Goal: Task Accomplishment & Management: Use online tool/utility

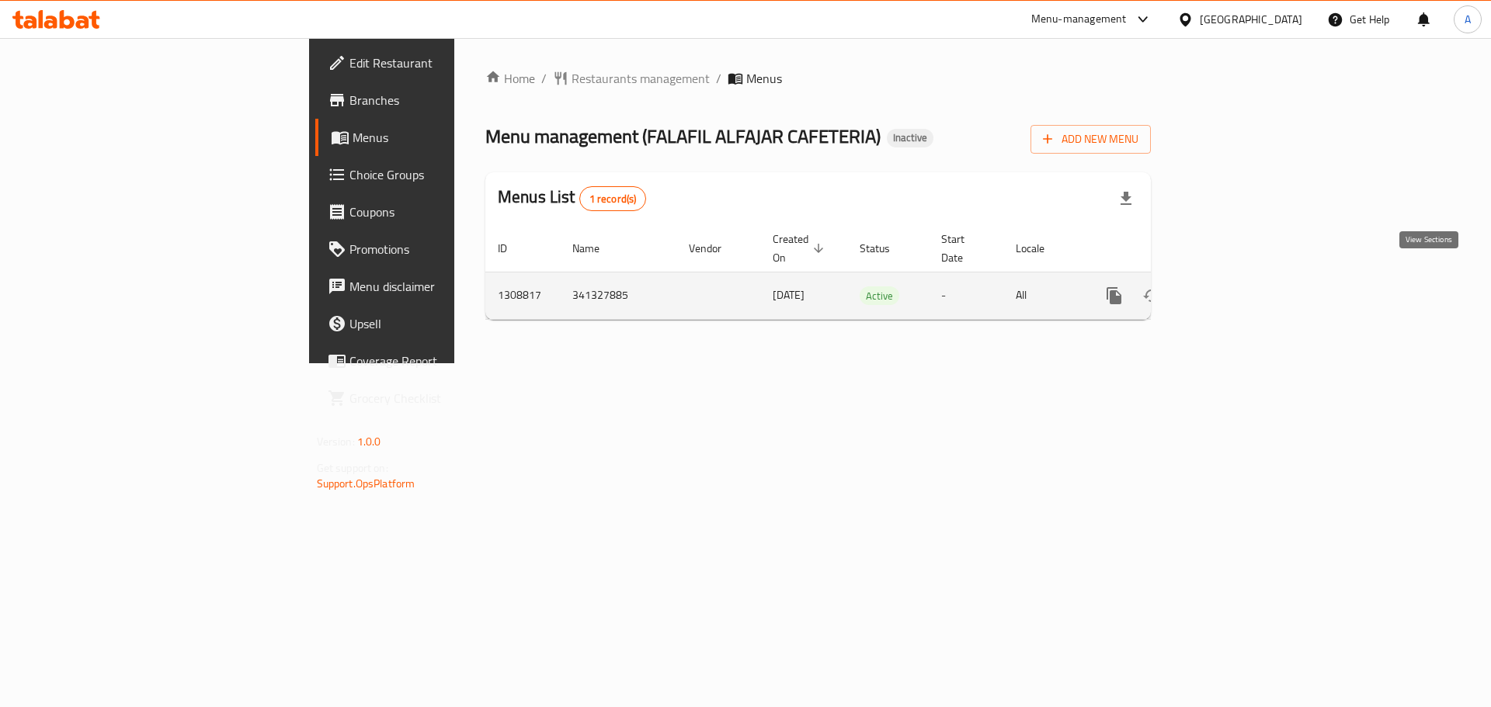
click at [1245, 277] on link "enhanced table" at bounding box center [1225, 295] width 37 height 37
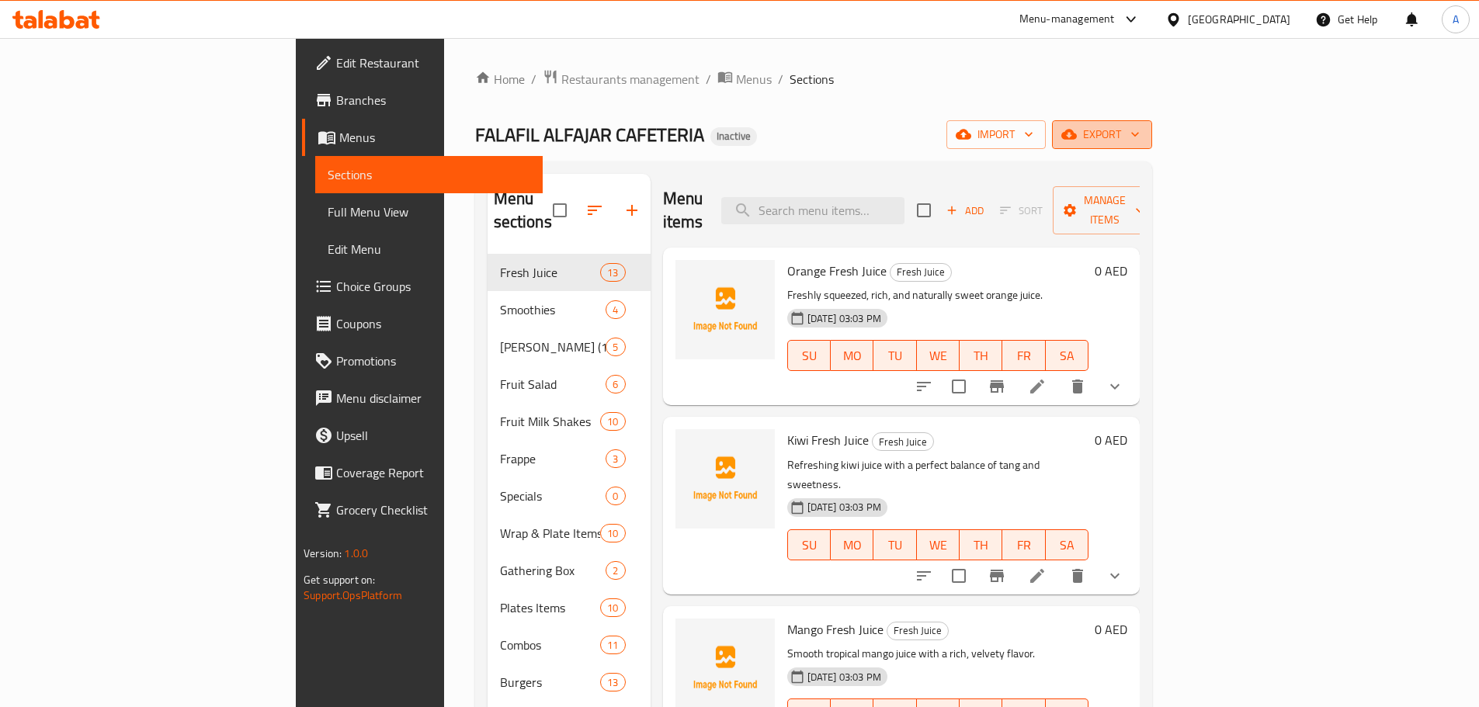
click at [1152, 121] on button "export" at bounding box center [1102, 134] width 100 height 29
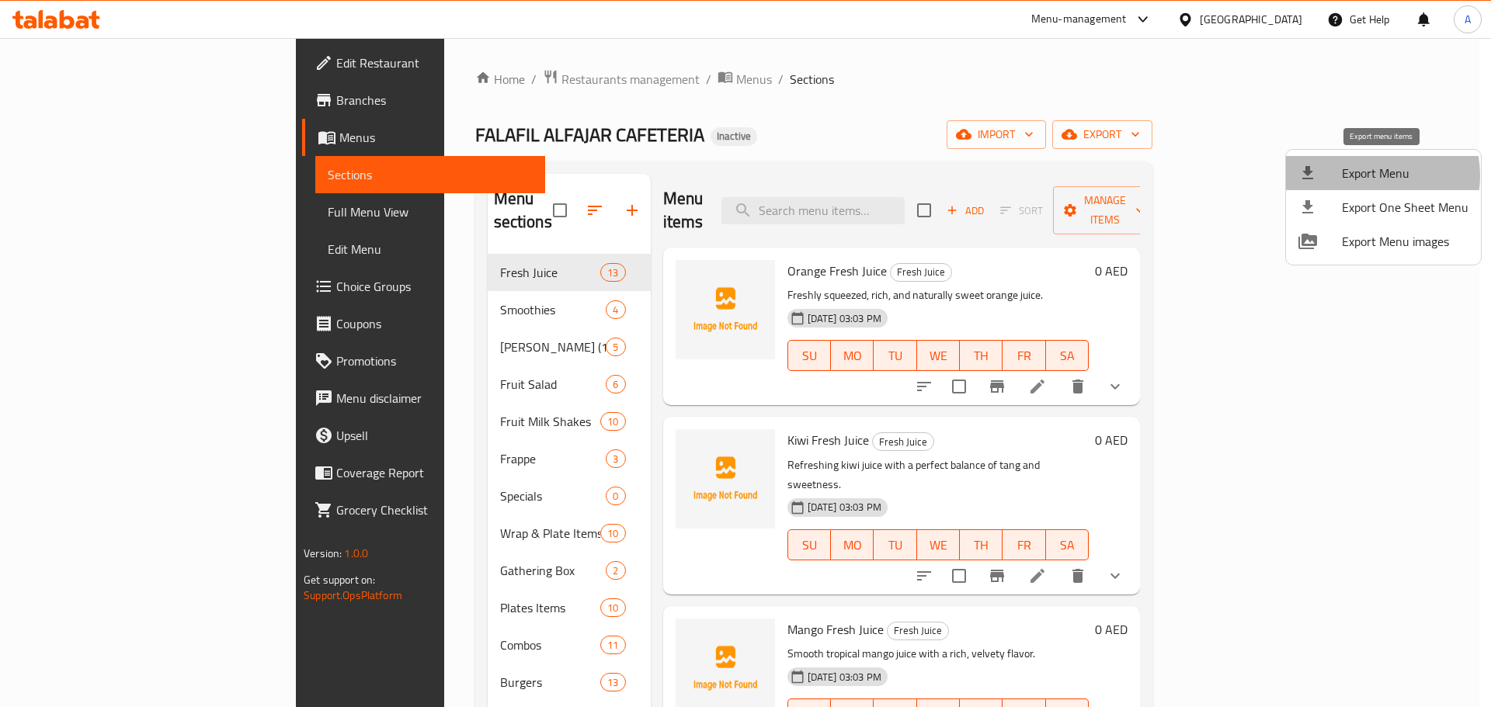
click at [1364, 175] on span "Export Menu" at bounding box center [1405, 173] width 127 height 19
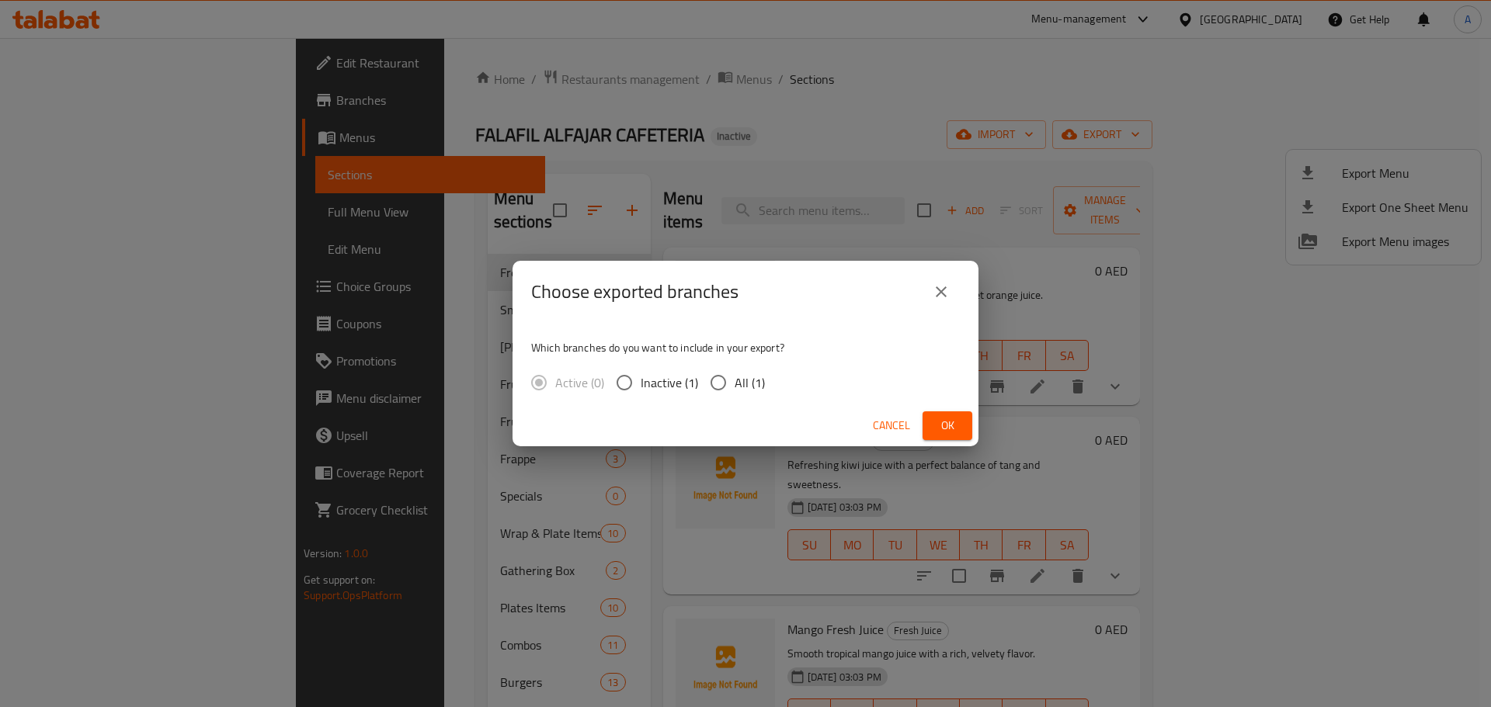
click at [731, 380] on input "All (1)" at bounding box center [718, 383] width 33 height 33
radio input "true"
click at [940, 420] on span "Ok" at bounding box center [947, 425] width 25 height 19
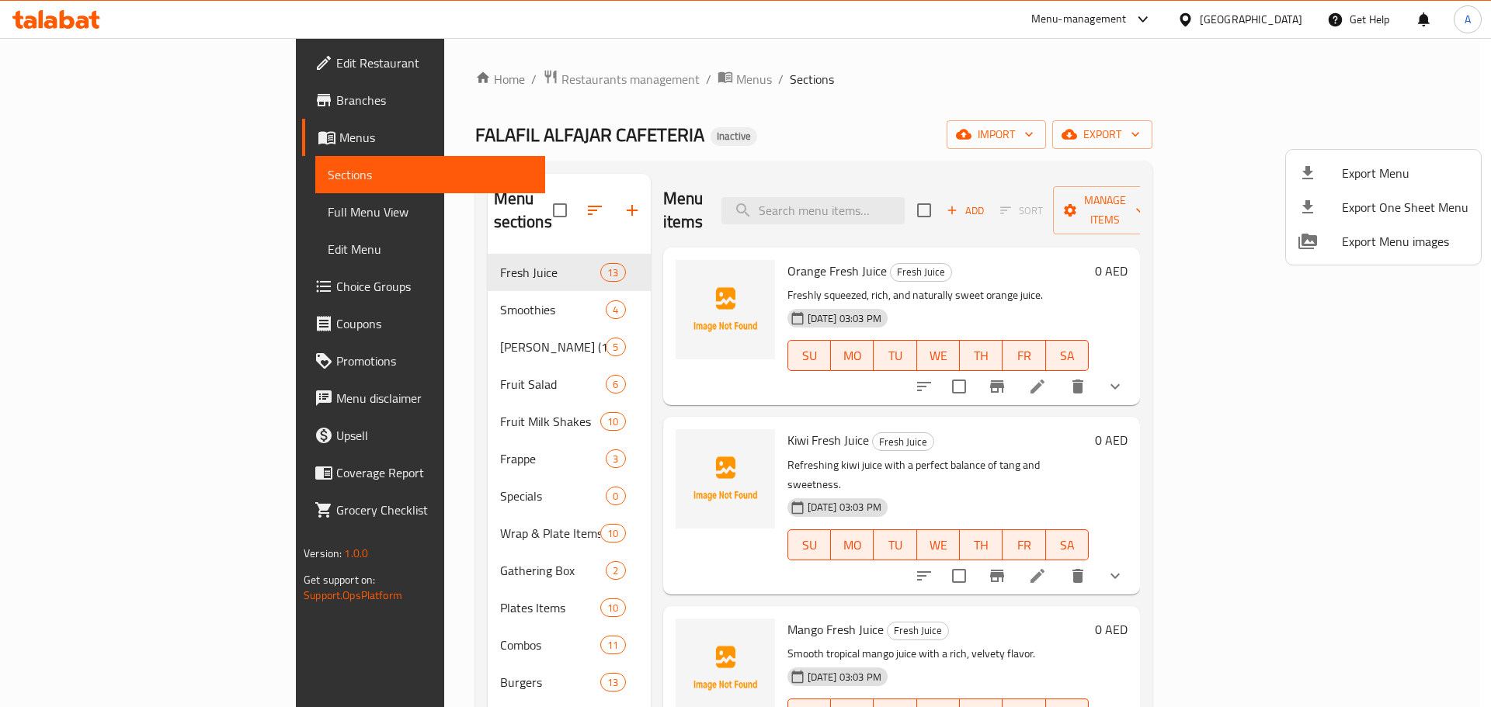
click at [929, 198] on div at bounding box center [745, 353] width 1491 height 707
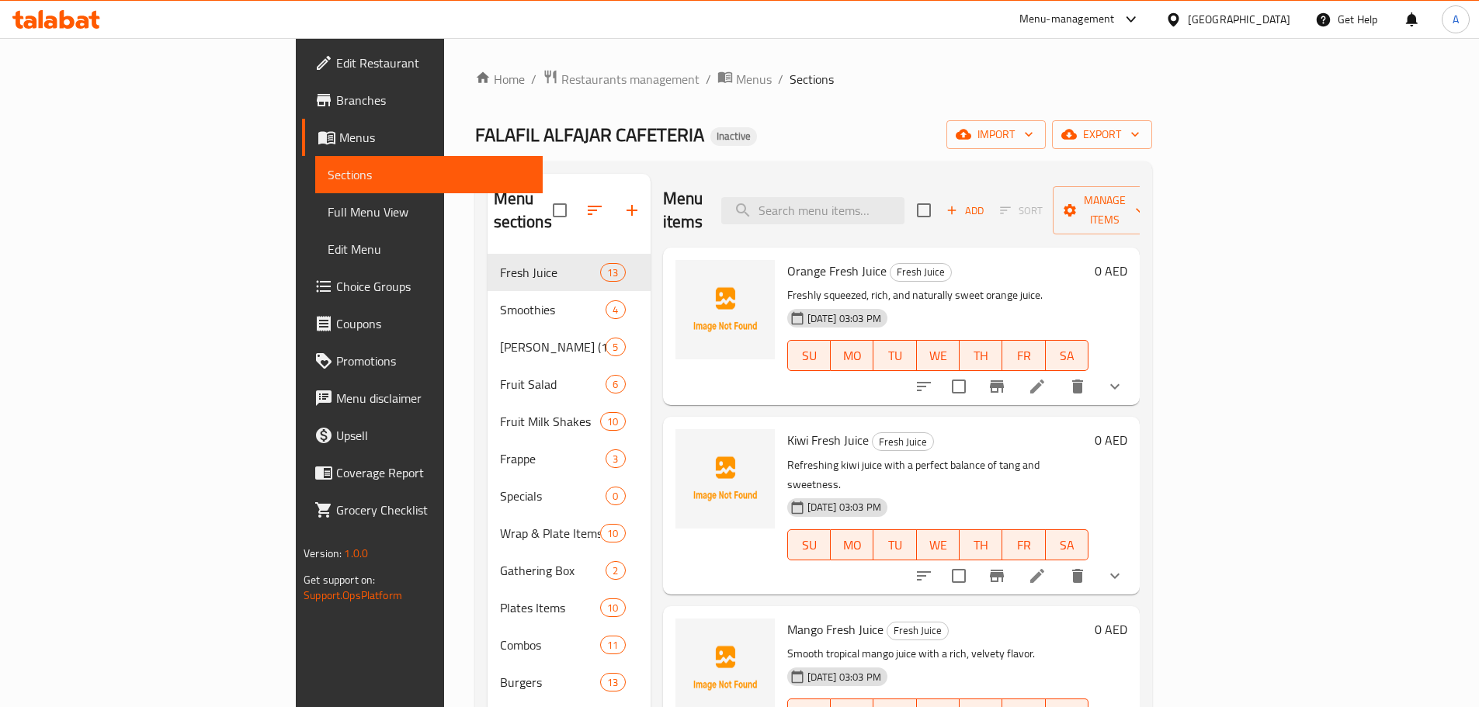
click at [905, 198] on input "search" at bounding box center [812, 210] width 183 height 27
paste input "Beetroot Fresh Juice"
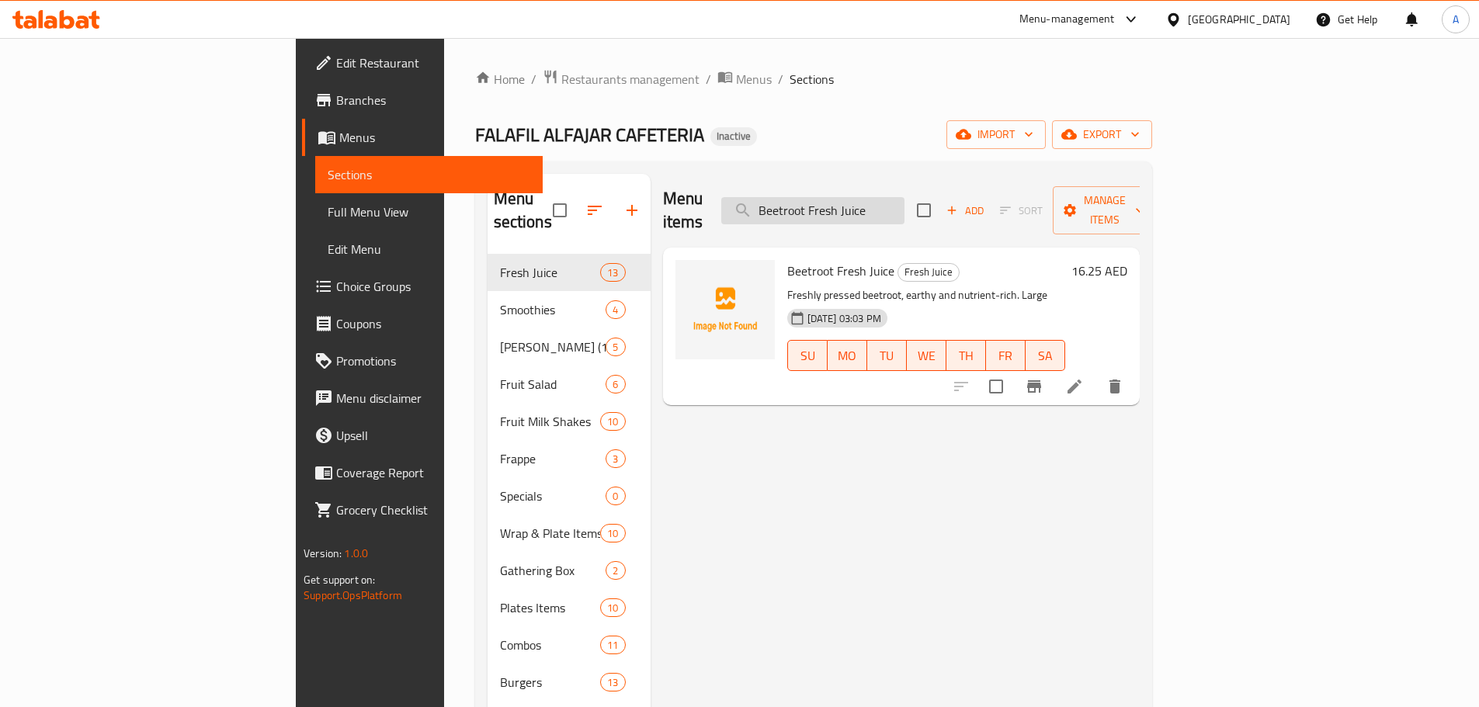
click at [905, 197] on input "Beetroot Fresh Juice" at bounding box center [812, 210] width 183 height 27
paste input "Fruits Mix Plates"
click at [905, 197] on input "Fruits Mix Plates" at bounding box center [812, 210] width 183 height 27
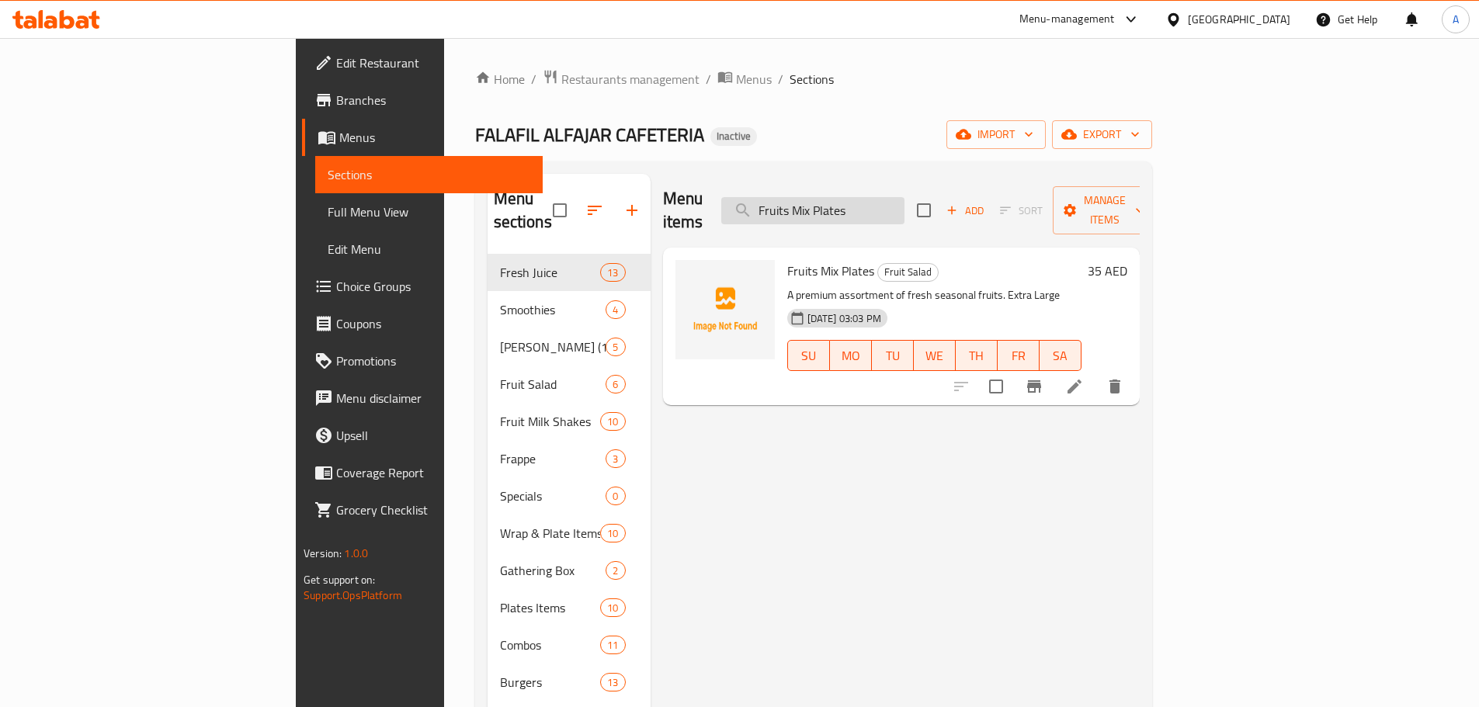
click at [905, 197] on input "Fruits Mix Plates" at bounding box center [812, 210] width 183 height 27
paste input "Watermelon Slice"
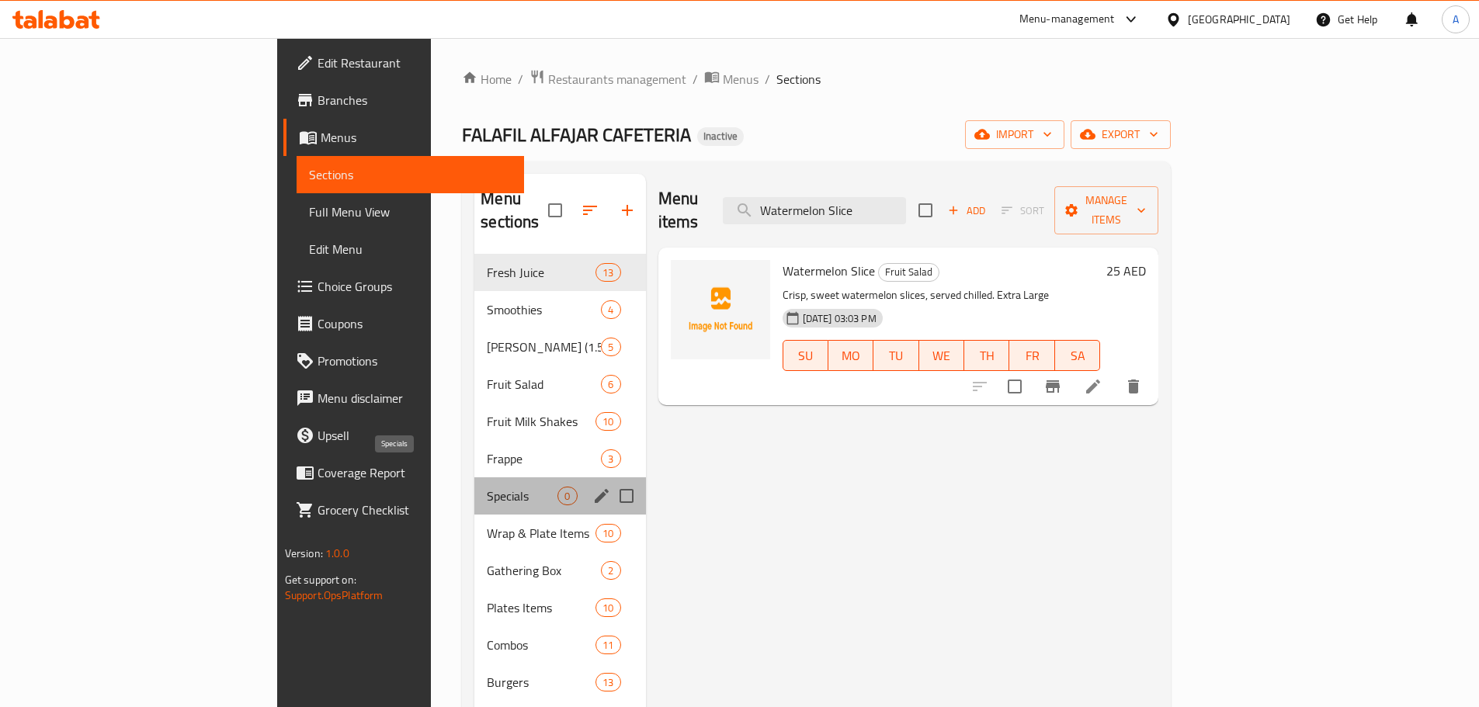
click at [487, 487] on span "Specials" at bounding box center [522, 496] width 71 height 19
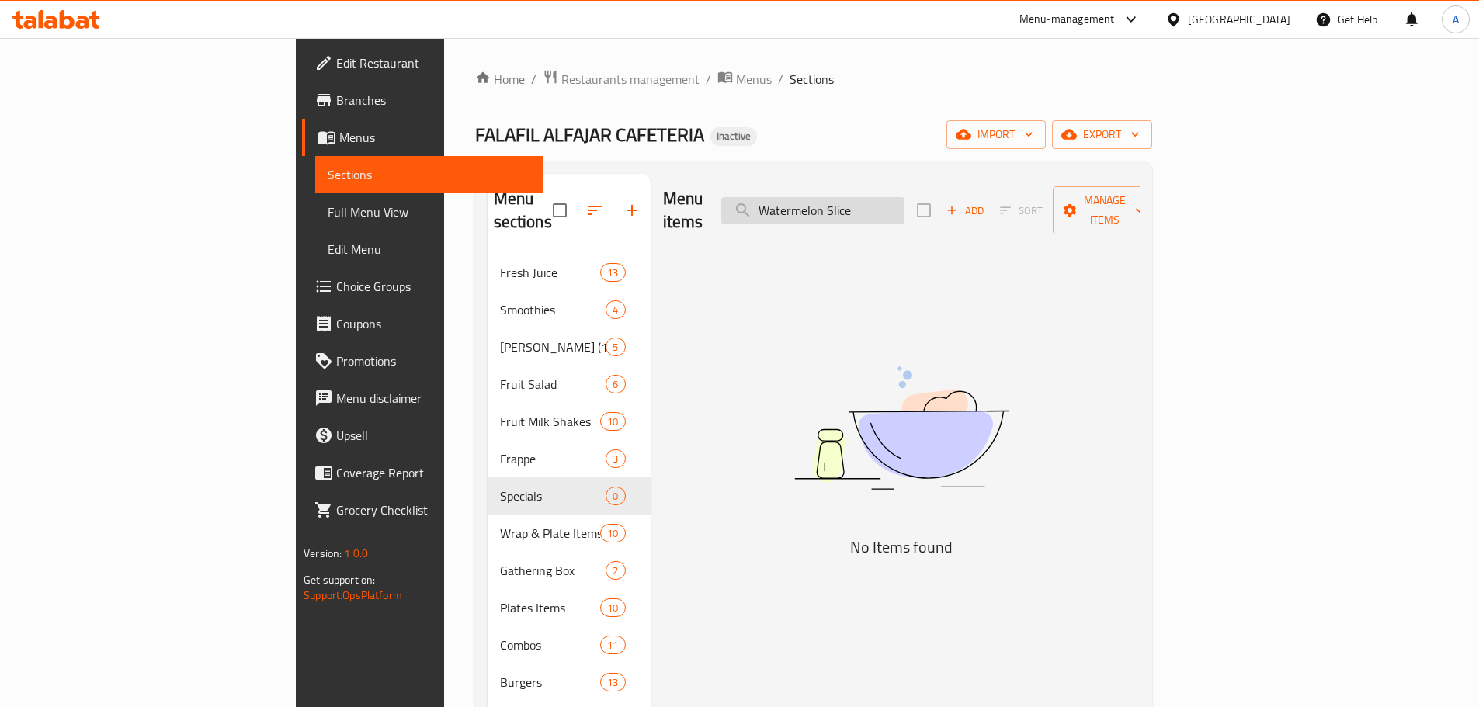
click at [896, 197] on input "Watermelon Slice" at bounding box center [812, 210] width 183 height 27
paste input "Specials"
click at [905, 201] on input "Specials" at bounding box center [812, 210] width 183 height 27
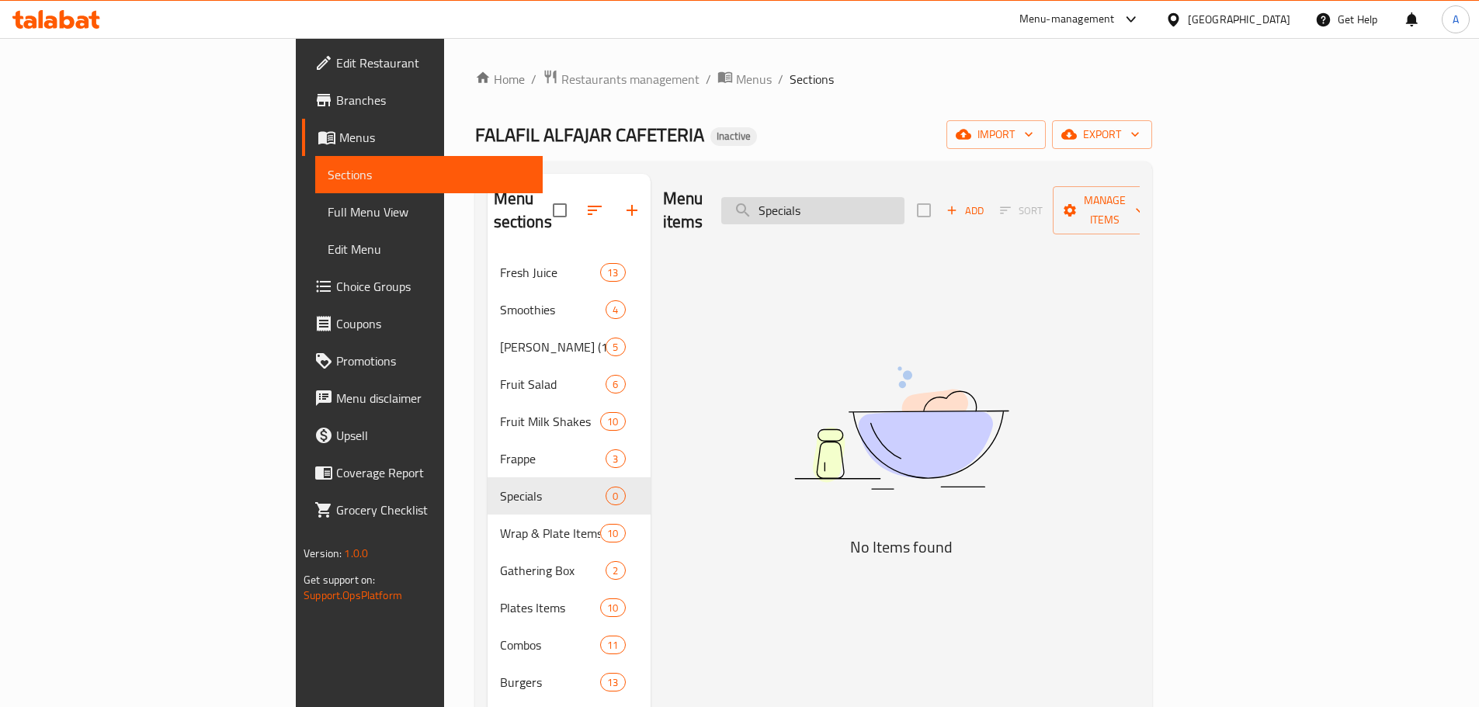
click at [905, 201] on input "Specials" at bounding box center [812, 210] width 183 height 27
paste input "Karak Tea"
type input "Karak Tea"
